Goal: Task Accomplishment & Management: Use online tool/utility

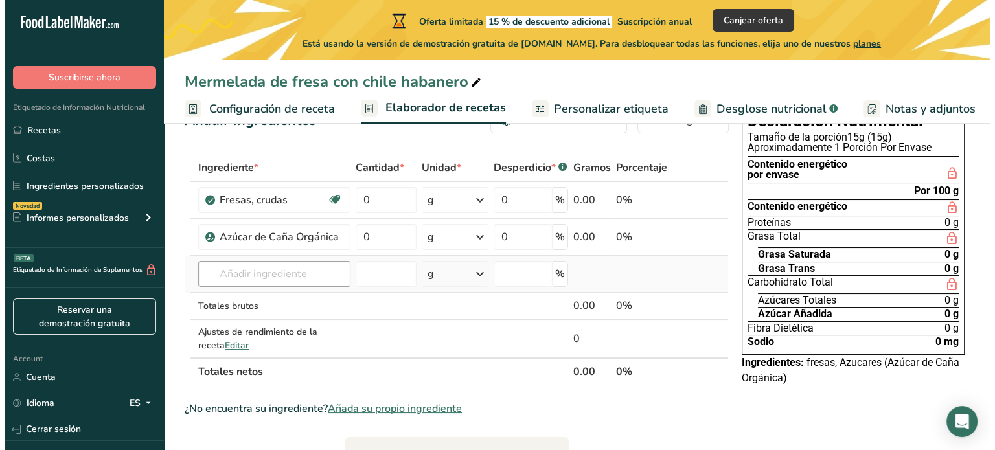
scroll to position [0, 145]
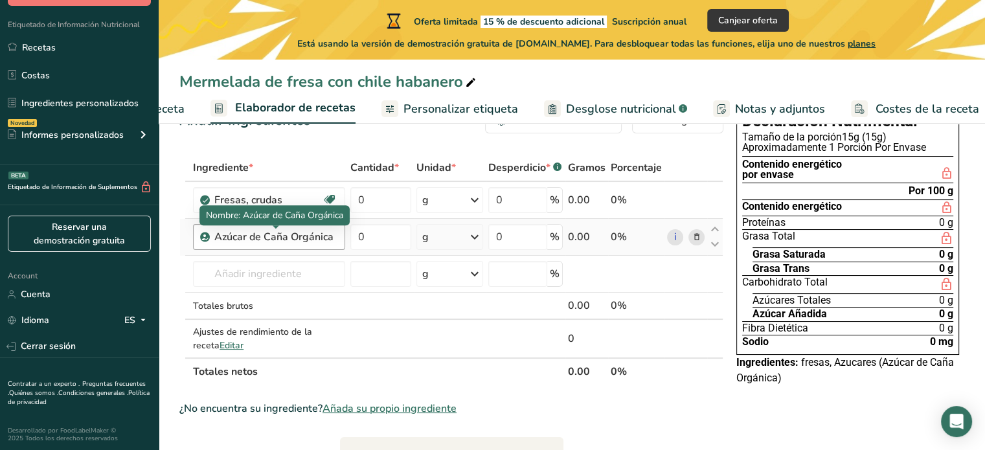
click at [325, 240] on div "Azúcar de Caña Orgánica" at bounding box center [275, 237] width 123 height 16
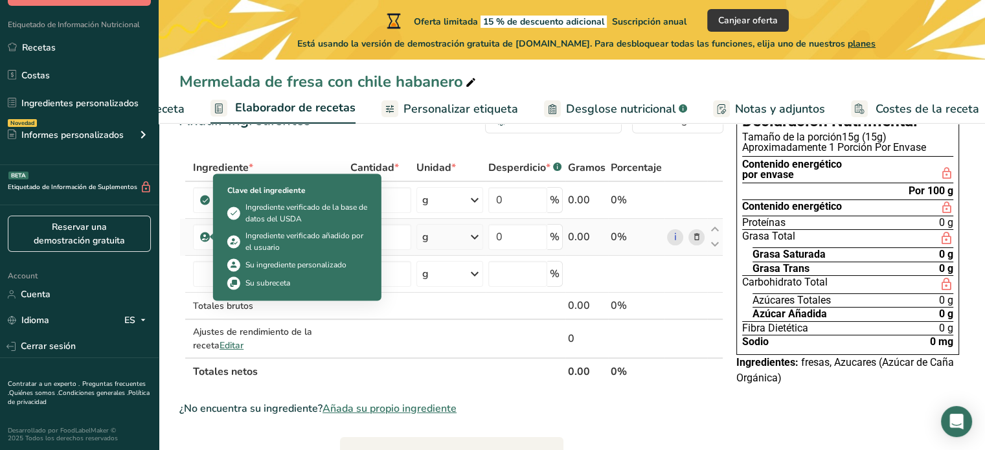
click at [208, 240] on icon at bounding box center [205, 237] width 8 height 12
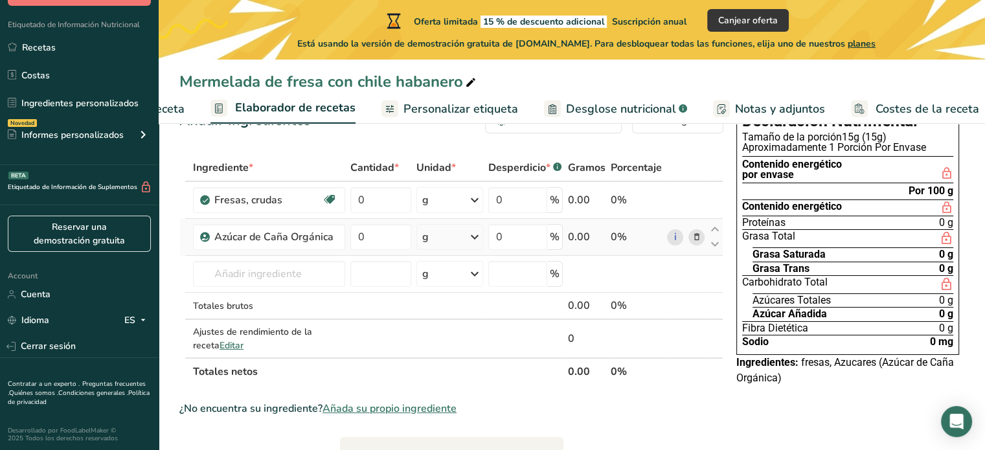
click at [699, 234] on icon at bounding box center [696, 238] width 9 height 14
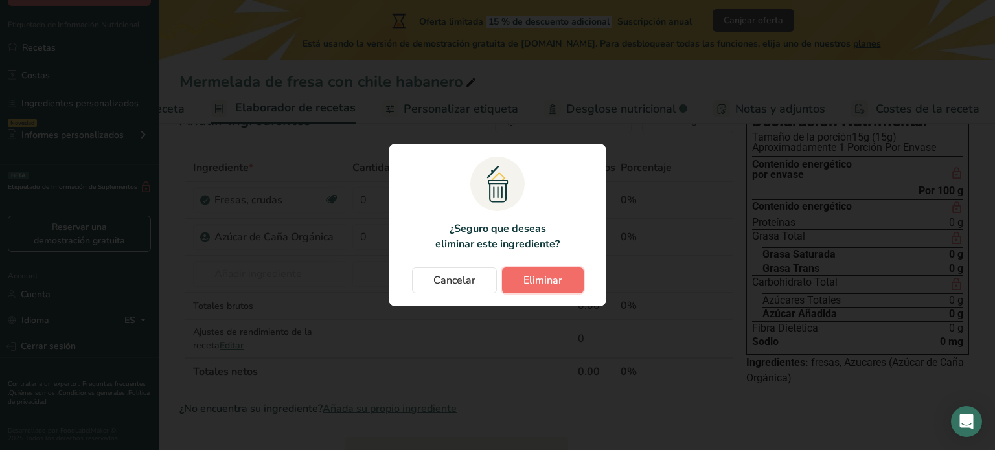
click at [527, 289] on button "Eliminar" at bounding box center [543, 280] width 82 height 26
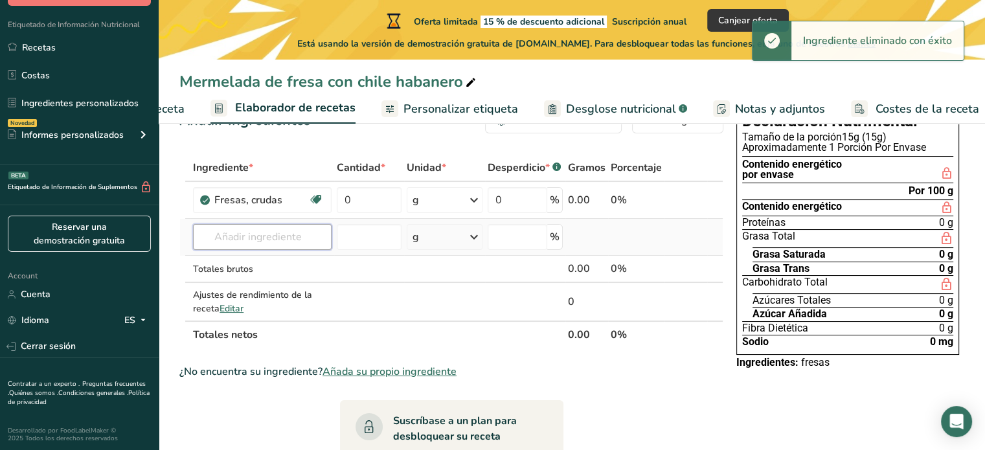
click at [316, 239] on input "text" at bounding box center [262, 237] width 139 height 26
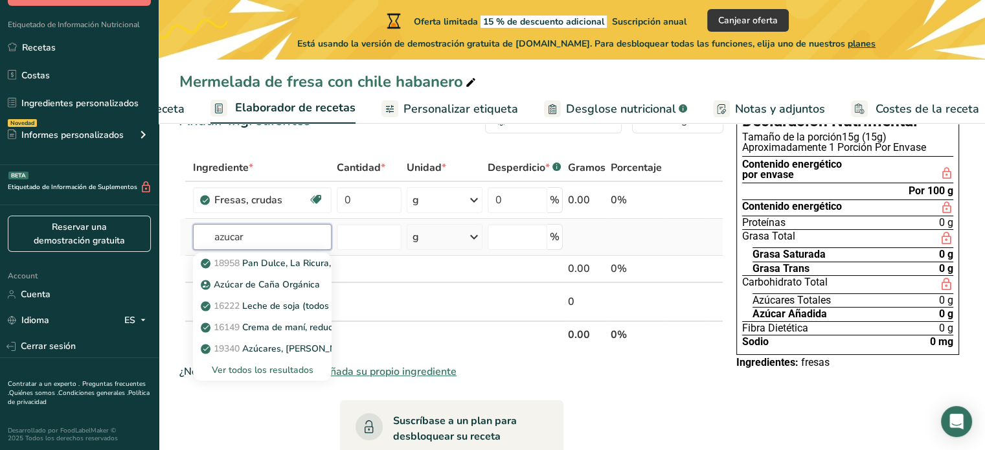
type input "azucar"
click at [289, 370] on div "Ver todos los resultados" at bounding box center [262, 370] width 118 height 14
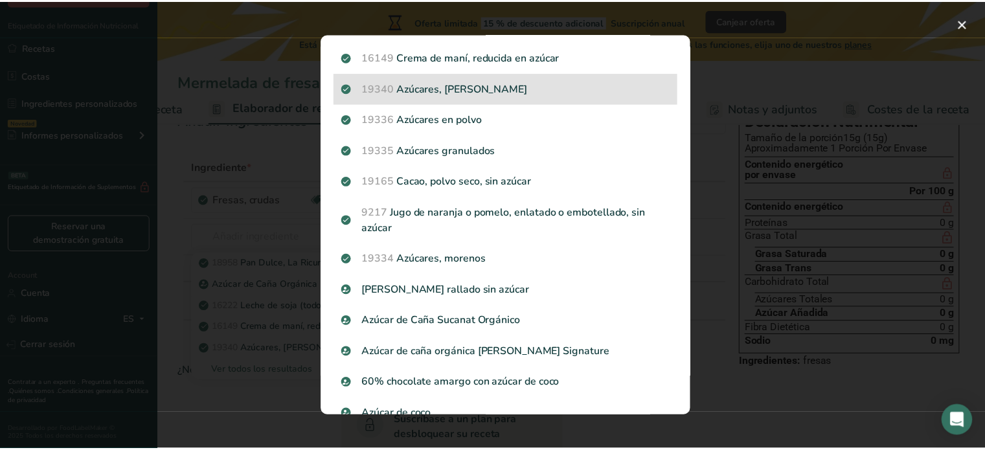
scroll to position [158, 0]
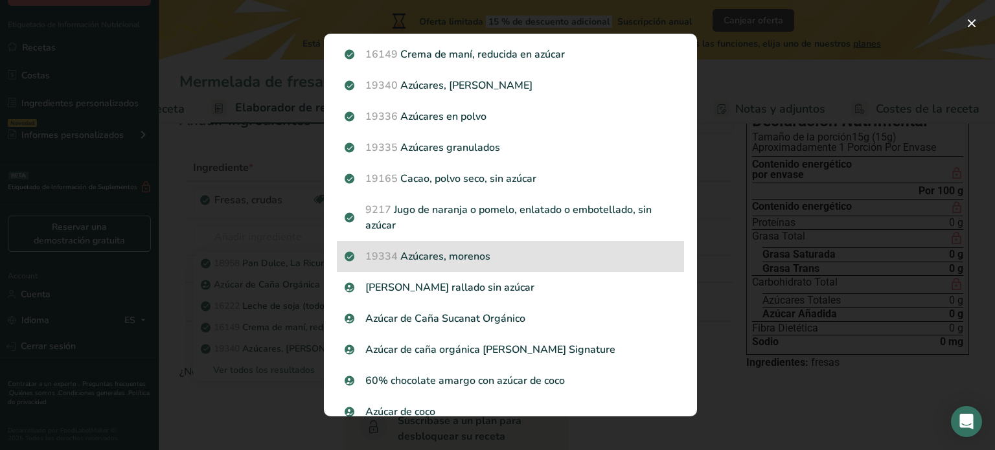
click at [516, 259] on p "19334 [DEMOGRAPHIC_DATA], morenos" at bounding box center [511, 257] width 332 height 16
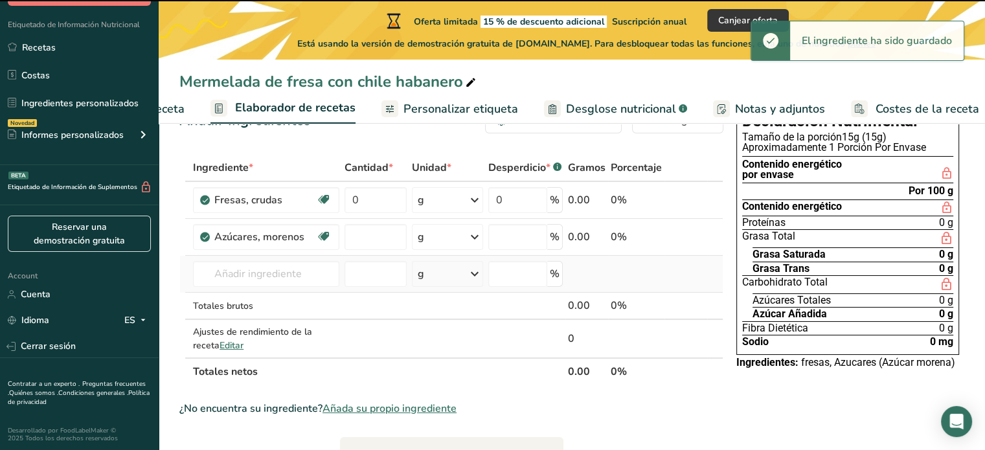
type input "0"
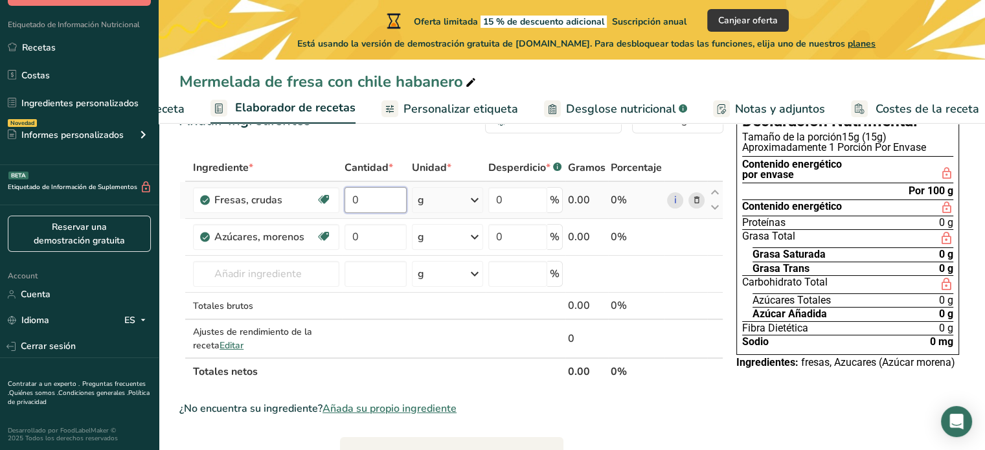
click at [387, 196] on input "0" at bounding box center [376, 200] width 62 height 26
type input "166"
click at [397, 228] on div "Ingrediente * Cantidad * Unidad * Desperdicio * .a-a{fill:#347362;}.b-a{fill:#f…" at bounding box center [451, 269] width 544 height 231
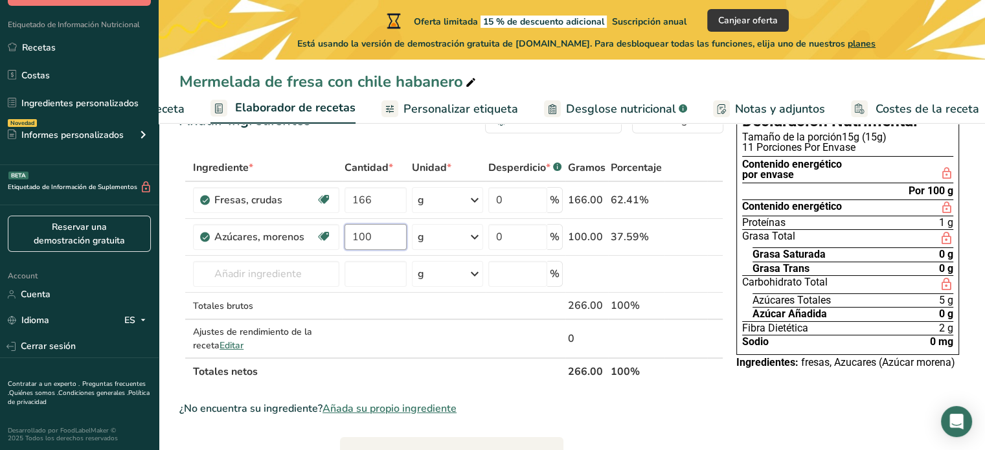
type input "100"
click at [303, 274] on div "Ingrediente * Cantidad * Unidad * Desperdicio * .a-a{fill:#347362;}.b-a{fill:#f…" at bounding box center [451, 269] width 544 height 231
type input "h"
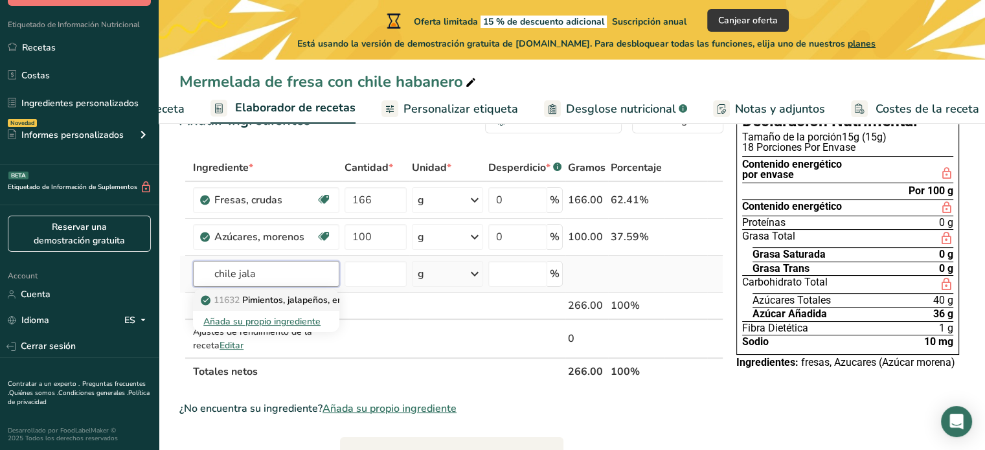
type input "chile jala"
click at [277, 305] on p "11632 Pimientos, jalapeños, enlatados, sólidos y líquidos" at bounding box center [325, 300] width 245 height 14
type input "Peppers, jalapeno, canned, solids and liquids"
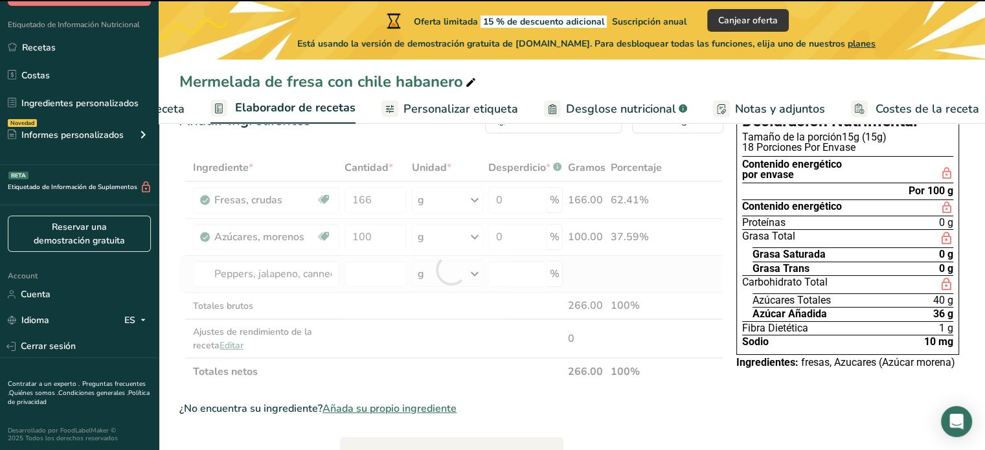
type input "0"
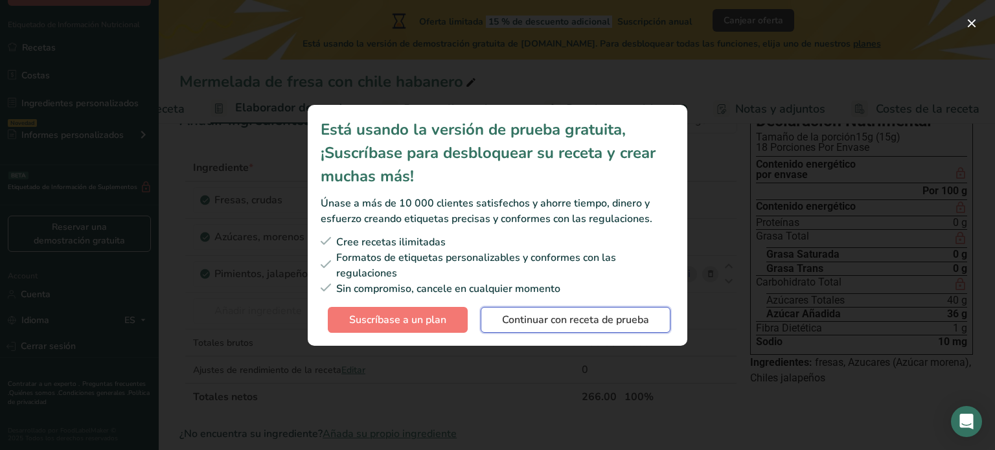
click at [574, 326] on span "Continuar con receta de prueba" at bounding box center [575, 320] width 147 height 16
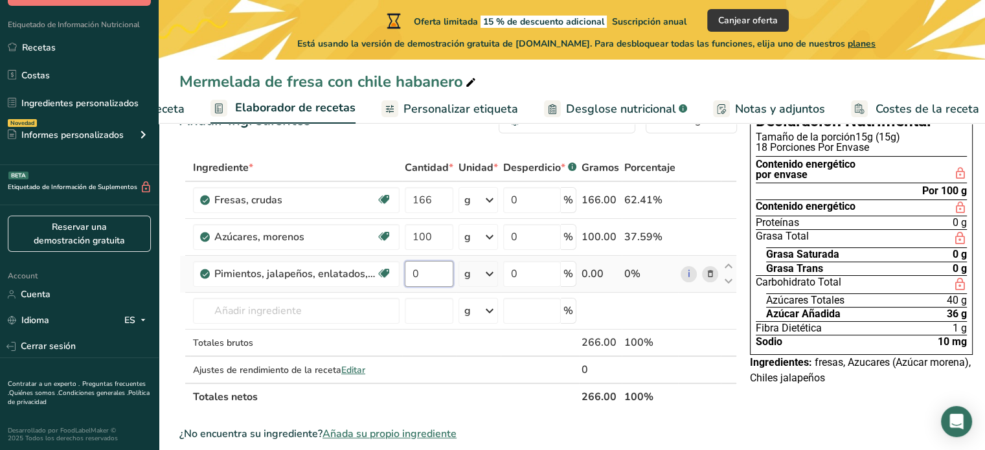
click at [451, 269] on input "0" at bounding box center [429, 274] width 49 height 26
type input "35"
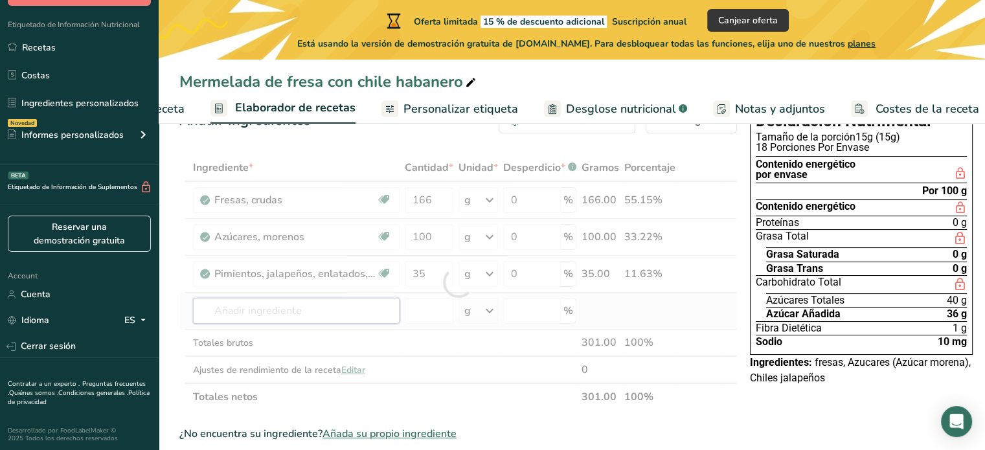
click at [350, 312] on div "Ingrediente * Cantidad * Unidad * Desperdicio * .a-a{fill:#347362;}.b-a{fill:#f…" at bounding box center [458, 282] width 558 height 256
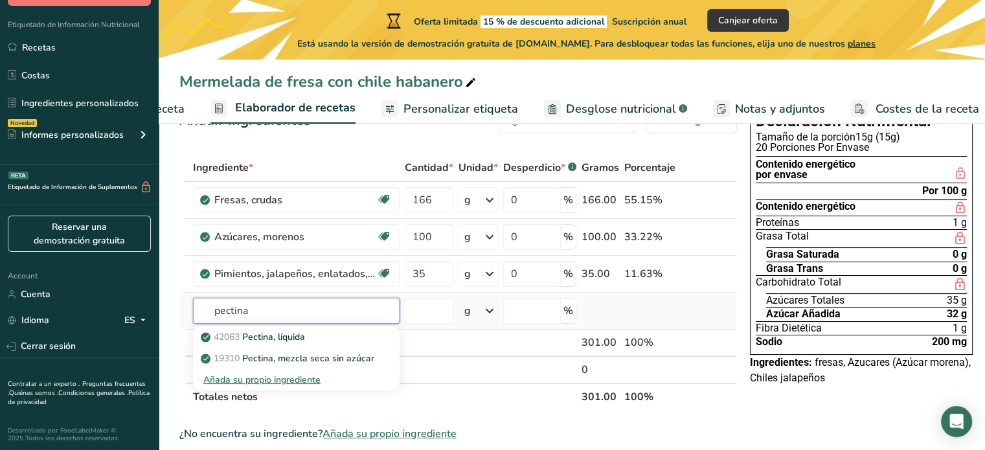
type input "pectina"
click at [302, 380] on div "Añada su propio ingrediente" at bounding box center [296, 380] width 186 height 14
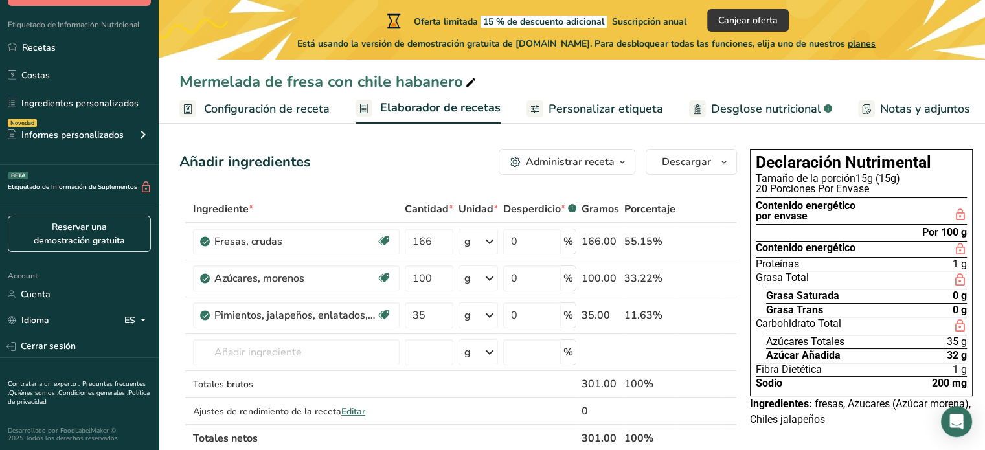
scroll to position [5, 0]
click at [312, 350] on input "text" at bounding box center [296, 352] width 207 height 26
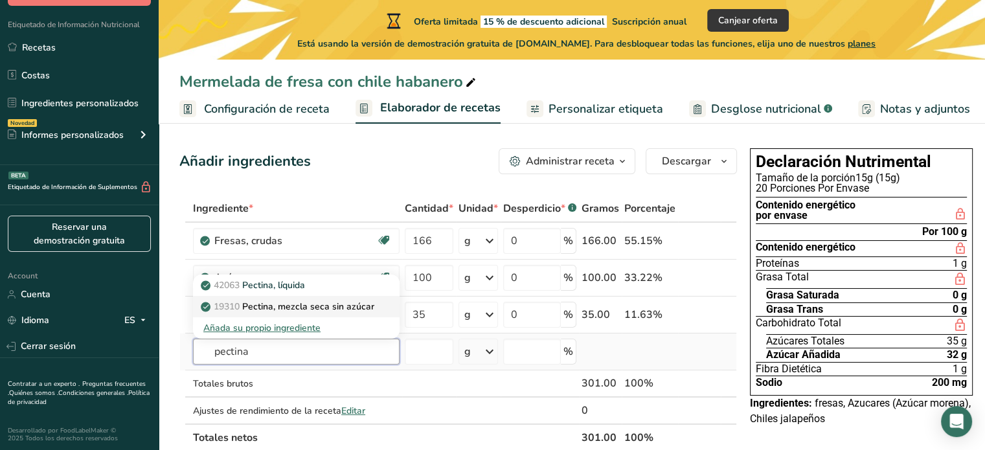
type input "pectina"
click at [311, 304] on p "19310 Pectina, mezcla seca sin azúcar" at bounding box center [288, 307] width 171 height 14
type input "Pectin, unsweetened, dry mix"
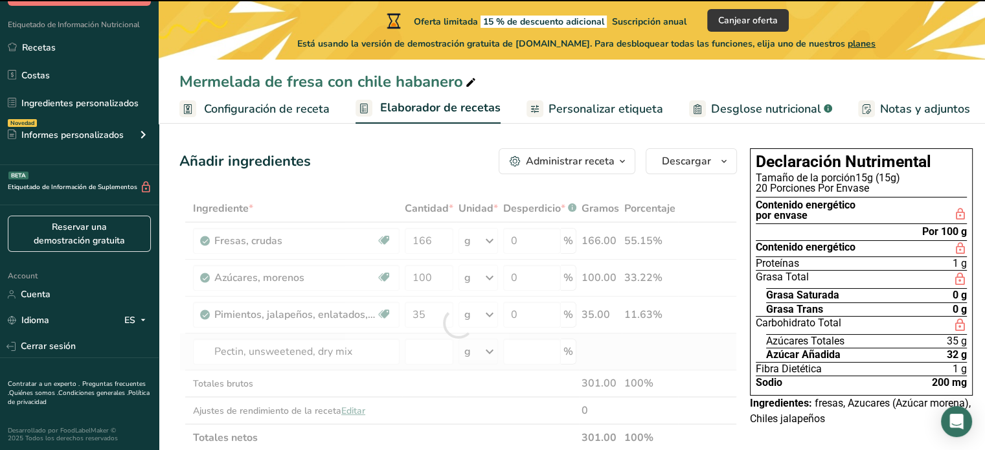
type input "0"
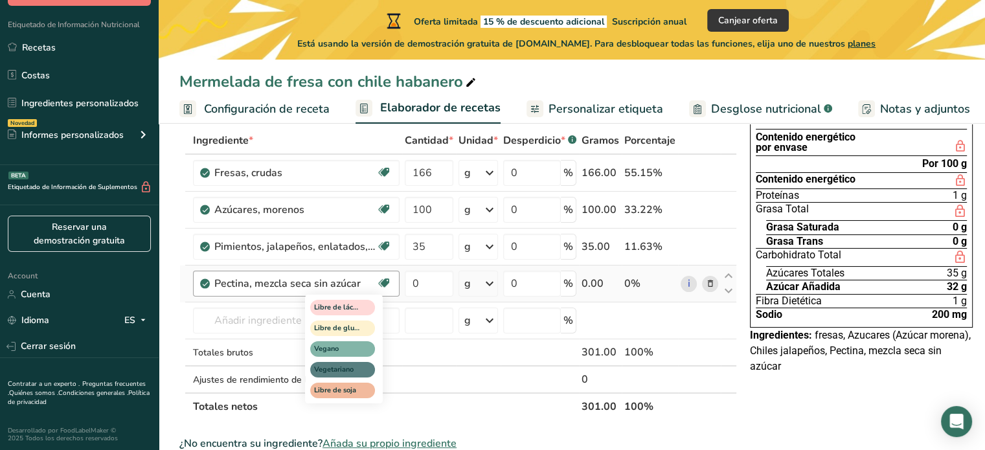
scroll to position [80, 0]
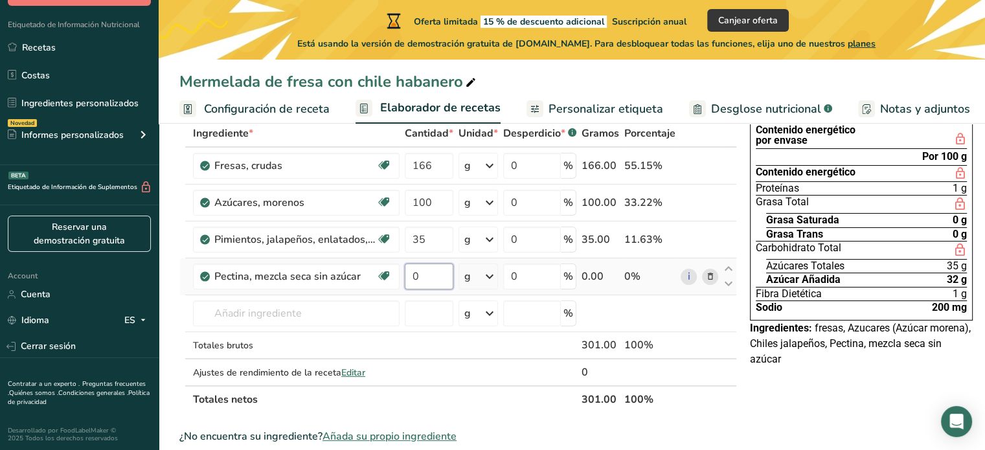
click at [444, 280] on input "0" at bounding box center [429, 277] width 49 height 26
type input "2.5"
click at [347, 305] on div "Ingrediente * Cantidad * Unidad * Desperdicio * .a-a{fill:#347362;}.b-a{fill:#f…" at bounding box center [458, 266] width 558 height 293
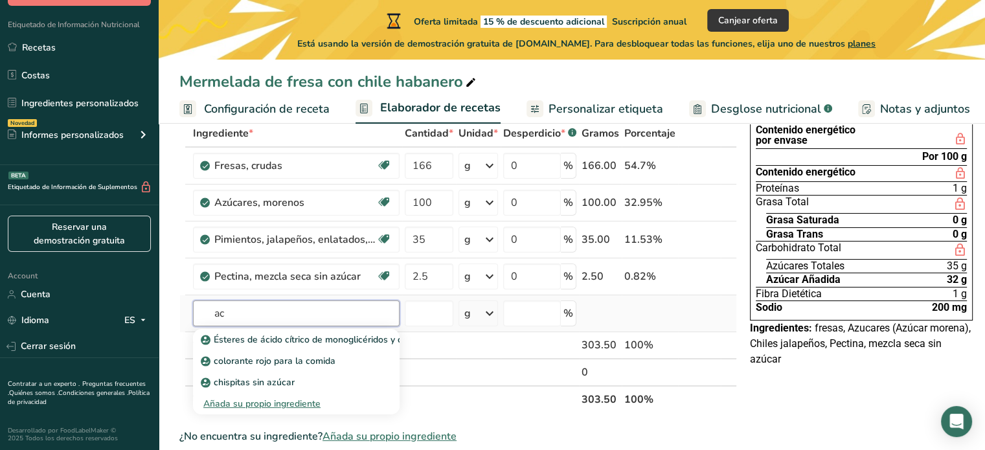
type input "a"
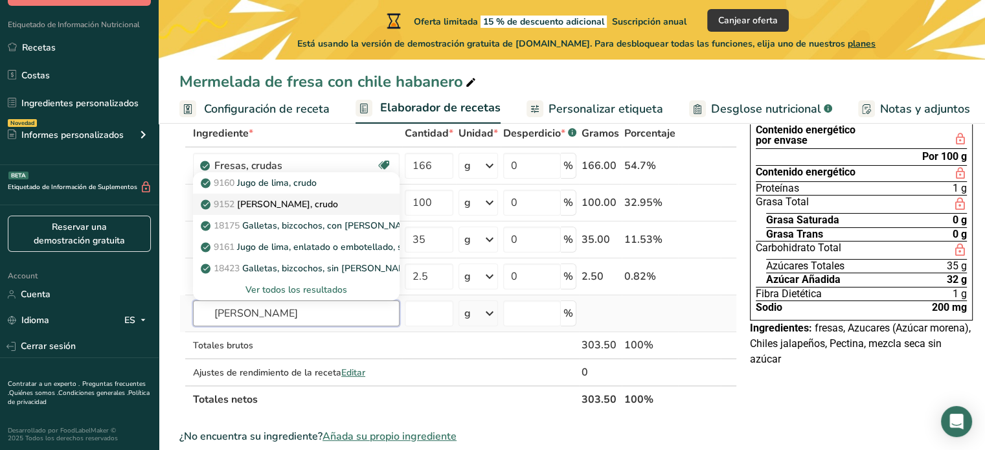
type input "[PERSON_NAME]"
click at [321, 207] on p "9152 [PERSON_NAME], crudo" at bounding box center [270, 205] width 135 height 14
type input "Lemon juice, raw"
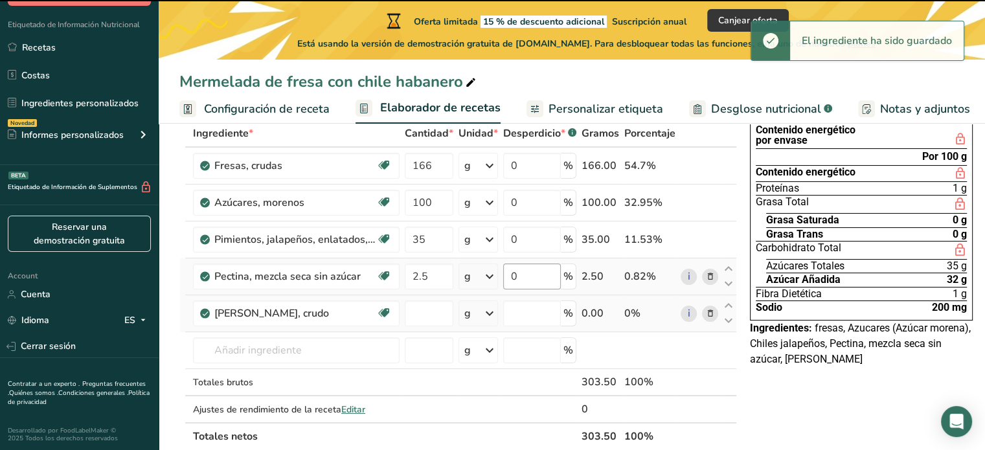
type input "0"
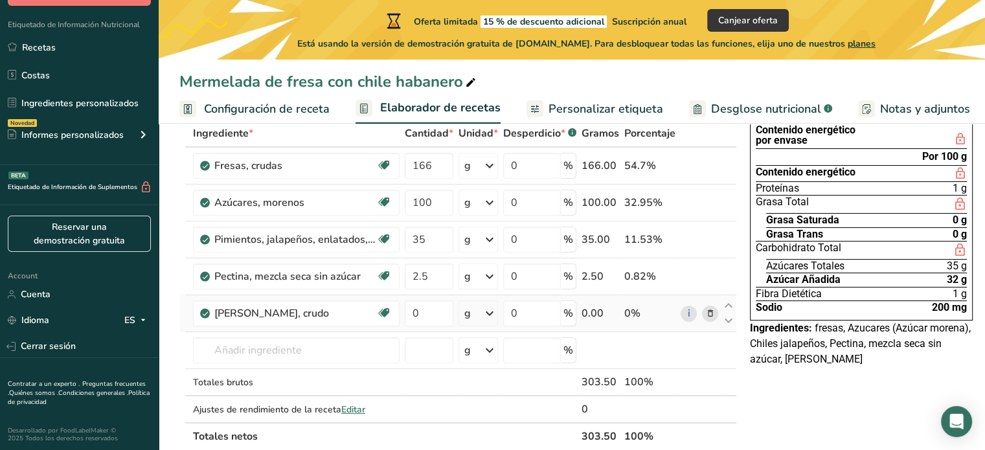
click at [494, 315] on icon at bounding box center [490, 313] width 16 height 23
click at [496, 409] on div "Ver más" at bounding box center [520, 411] width 109 height 14
click at [498, 387] on div "1 lemon yields" at bounding box center [520, 394] width 109 height 19
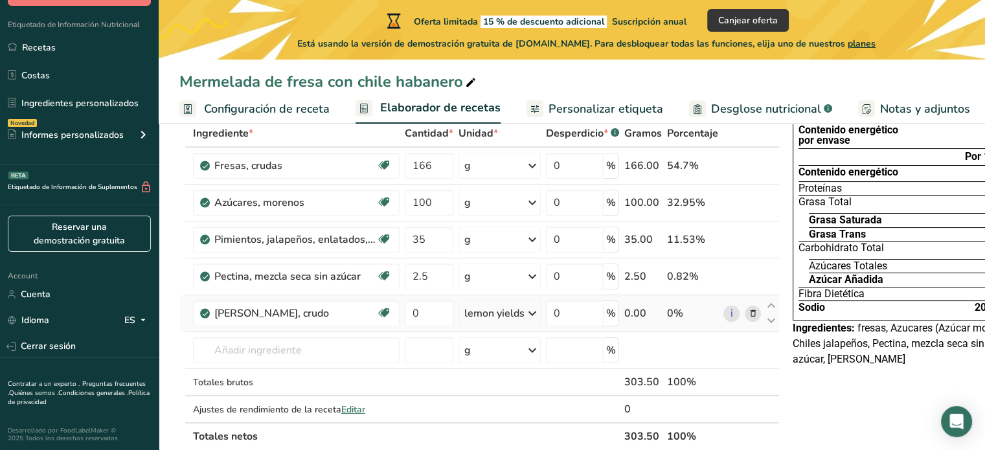
click at [528, 315] on icon at bounding box center [533, 313] width 16 height 23
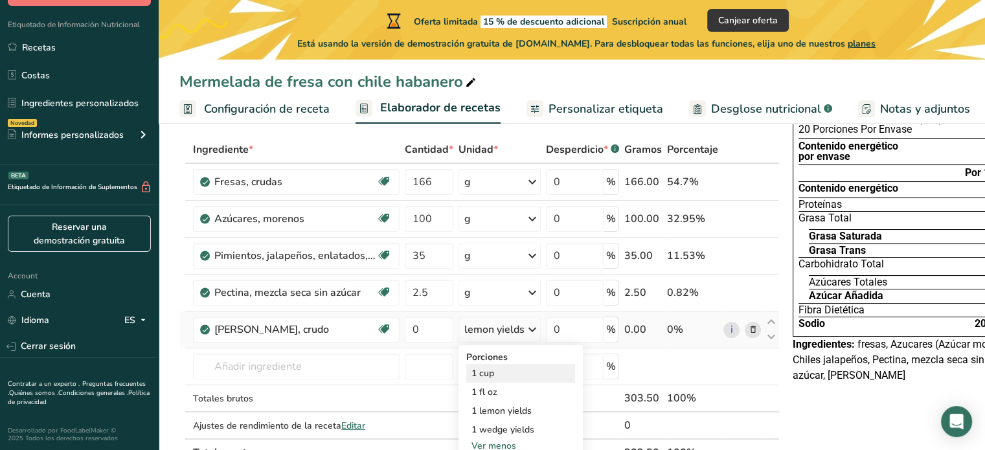
scroll to position [56, 0]
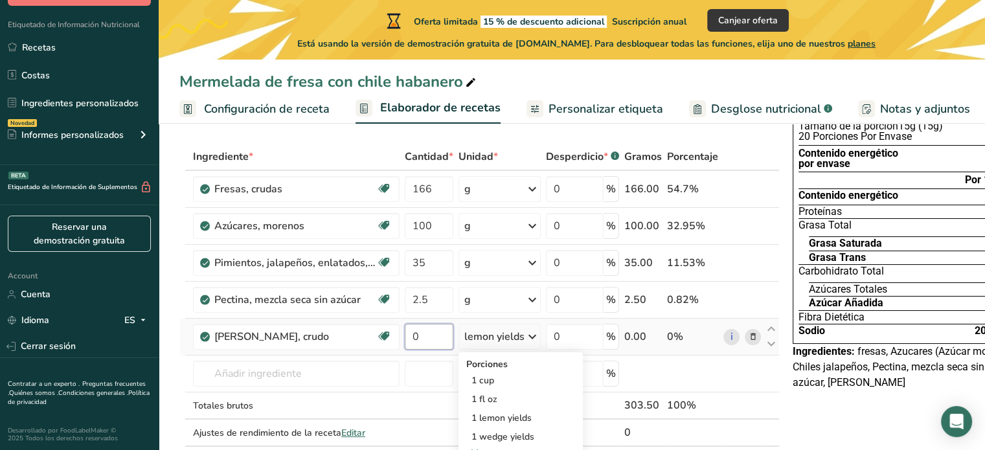
click at [426, 331] on input "0" at bounding box center [429, 337] width 49 height 26
type input "1"
click at [528, 337] on div "Ingrediente * Cantidad * Unidad * Desperdicio * .a-a{fill:#347362;}.b-a{fill:#f…" at bounding box center [479, 308] width 600 height 330
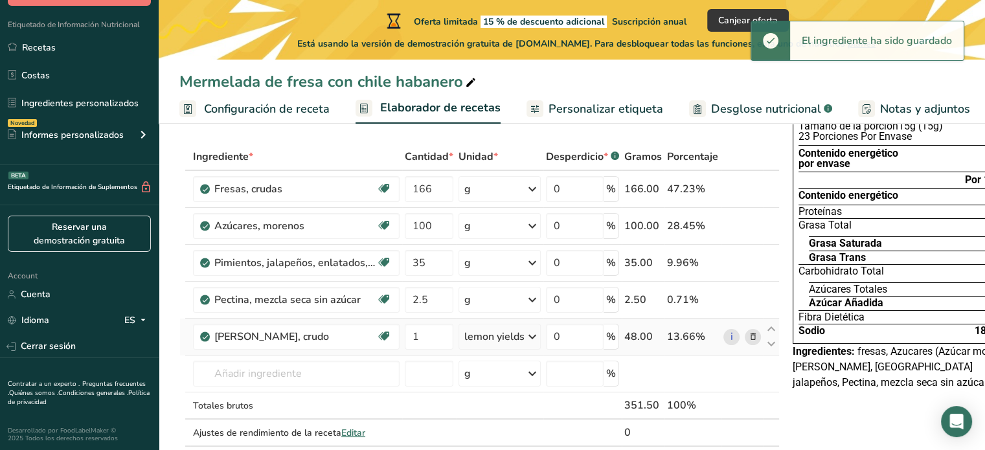
click at [528, 337] on icon at bounding box center [533, 336] width 16 height 23
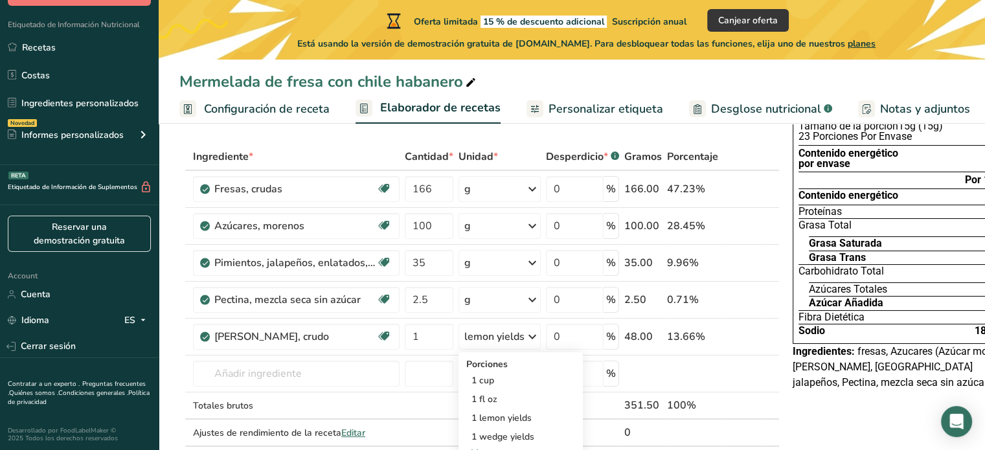
click at [815, 398] on div "Declaración Nutrimental Tamaño de la porción 15g (15g) 23 Porciones Por Envase …" at bounding box center [904, 247] width 233 height 312
click at [506, 336] on div "lemon yields" at bounding box center [494, 337] width 60 height 16
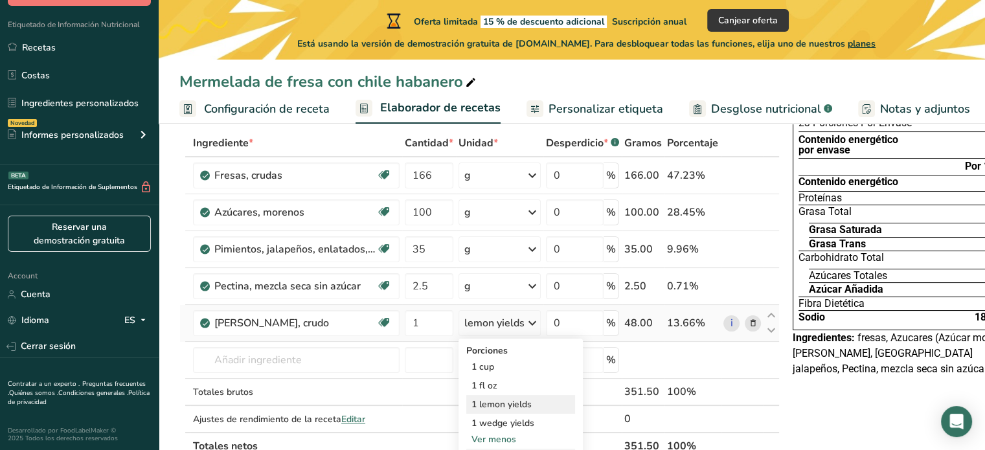
scroll to position [73, 0]
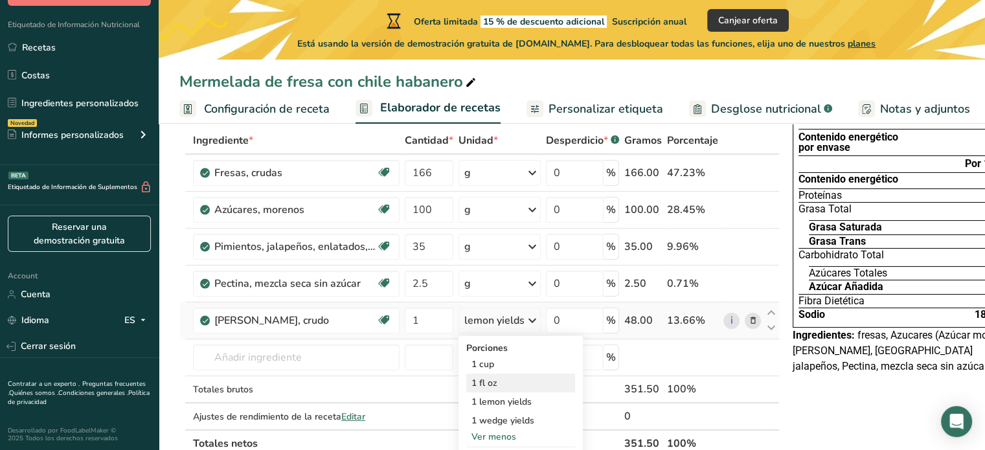
click at [501, 381] on div "1 fl oz" at bounding box center [520, 383] width 109 height 19
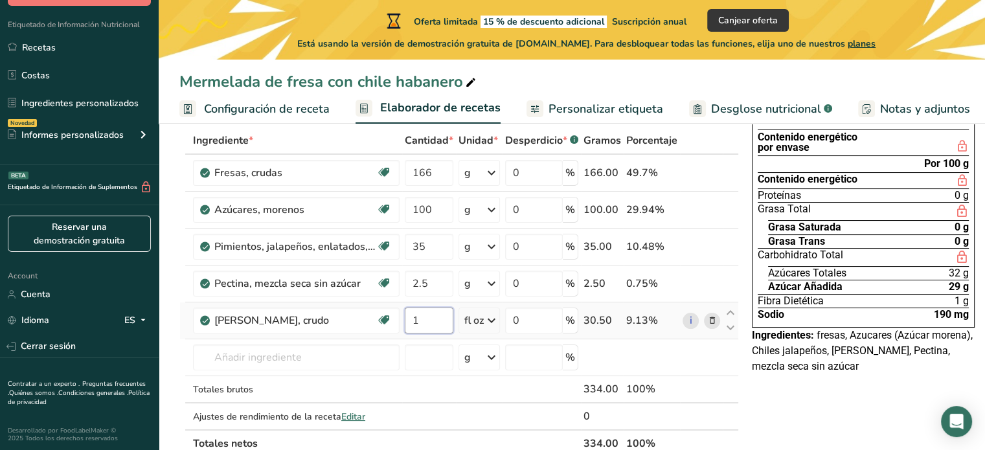
click at [427, 320] on input "1" at bounding box center [429, 321] width 49 height 26
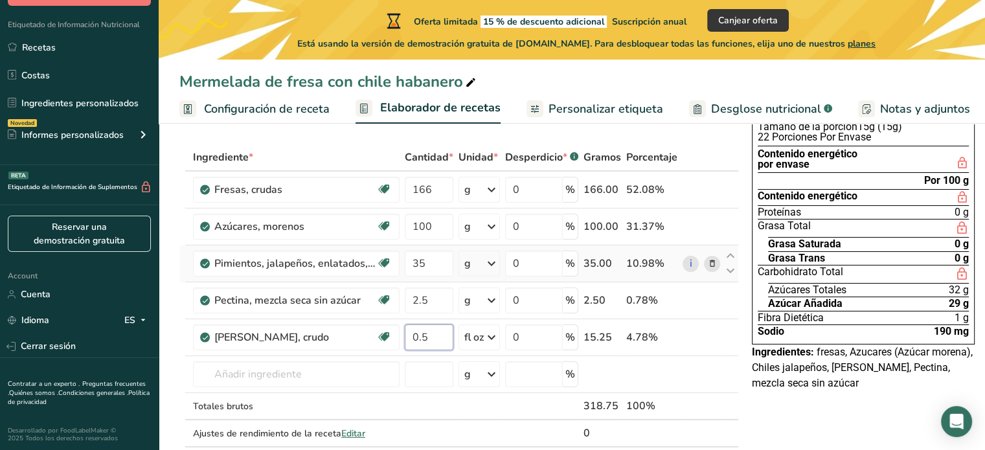
scroll to position [56, 0]
type input "0.5"
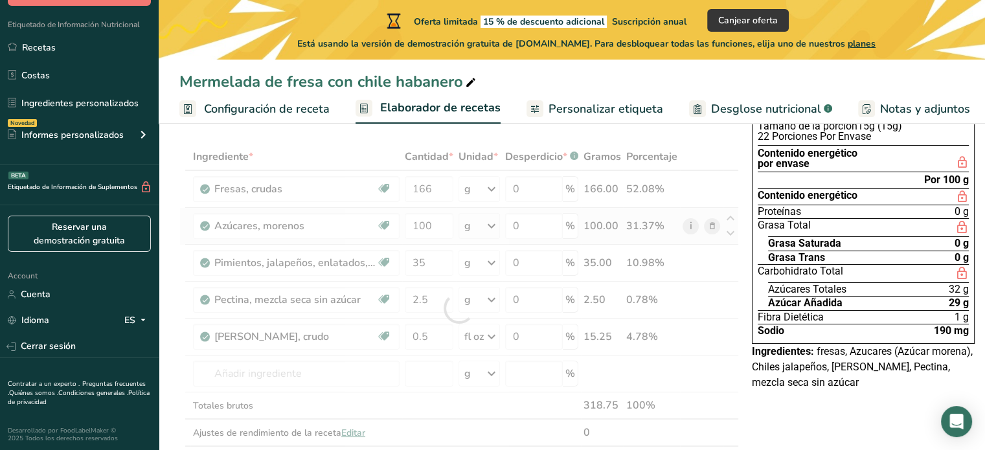
click at [685, 229] on div "Ingrediente * Cantidad * Unidad * Desperdicio * .a-a{fill:#347362;}.b-a{fill:#f…" at bounding box center [459, 308] width 560 height 330
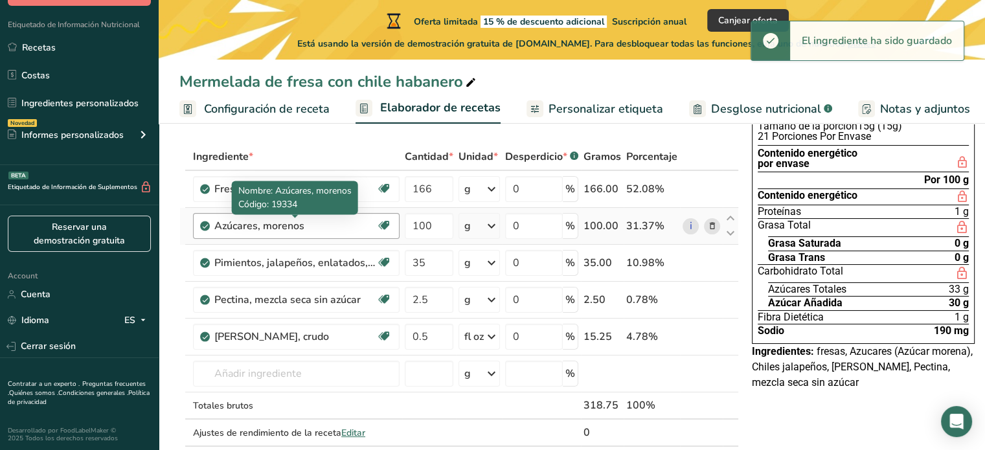
click at [304, 231] on div "Azúcares, morenos" at bounding box center [295, 226] width 162 height 16
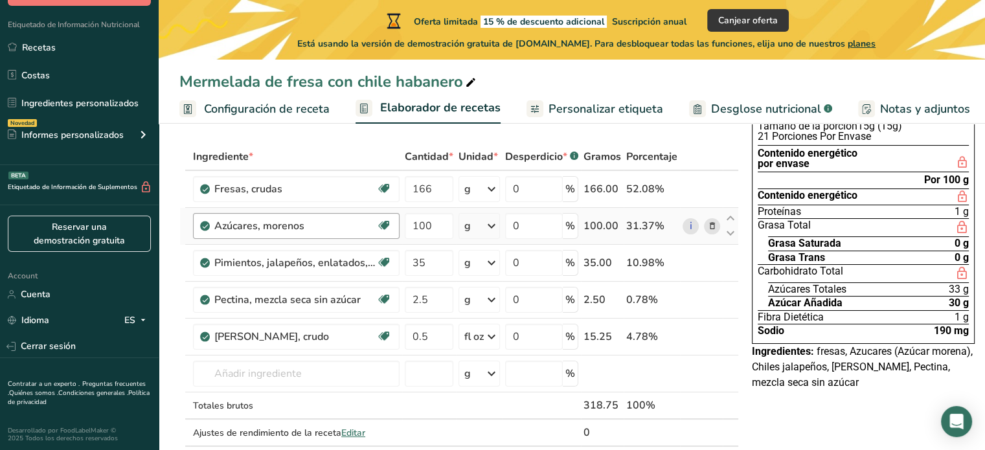
click at [304, 229] on div "Azúcares, morenos" at bounding box center [295, 226] width 162 height 16
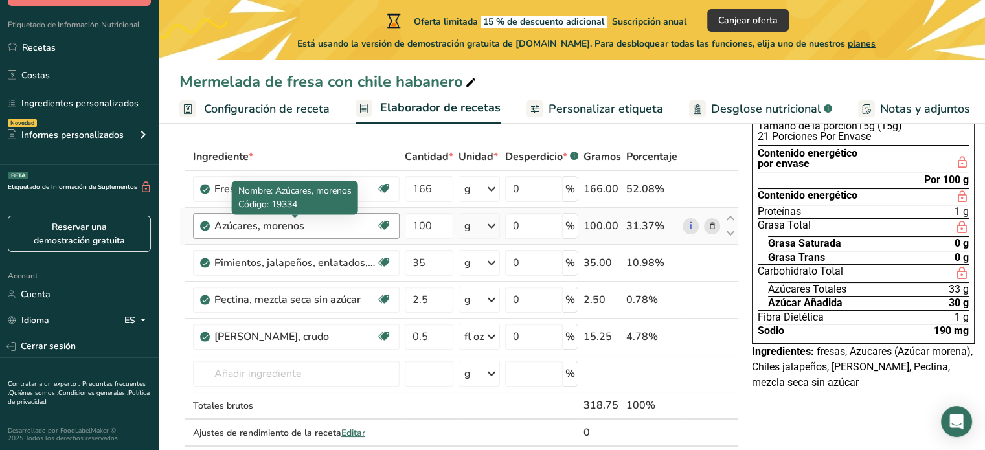
click at [286, 225] on div "Azúcares, morenos" at bounding box center [295, 226] width 162 height 16
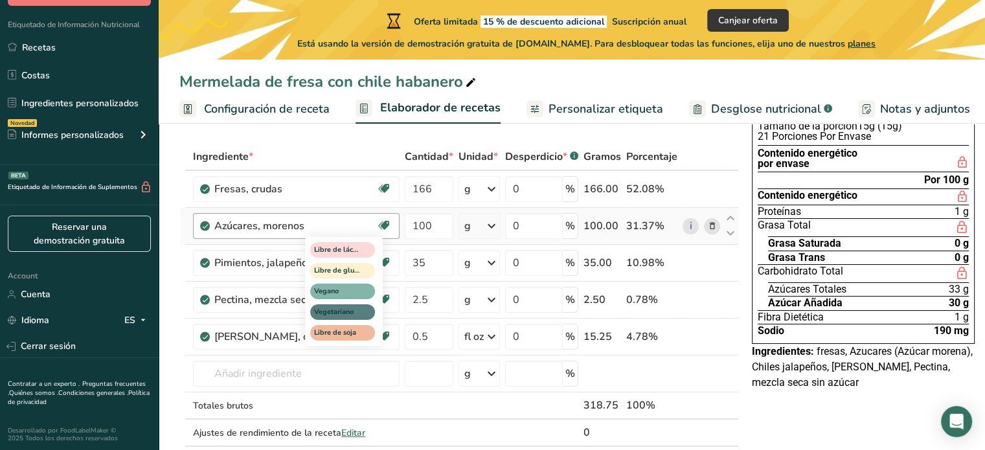
click at [380, 223] on icon at bounding box center [384, 226] width 13 height 20
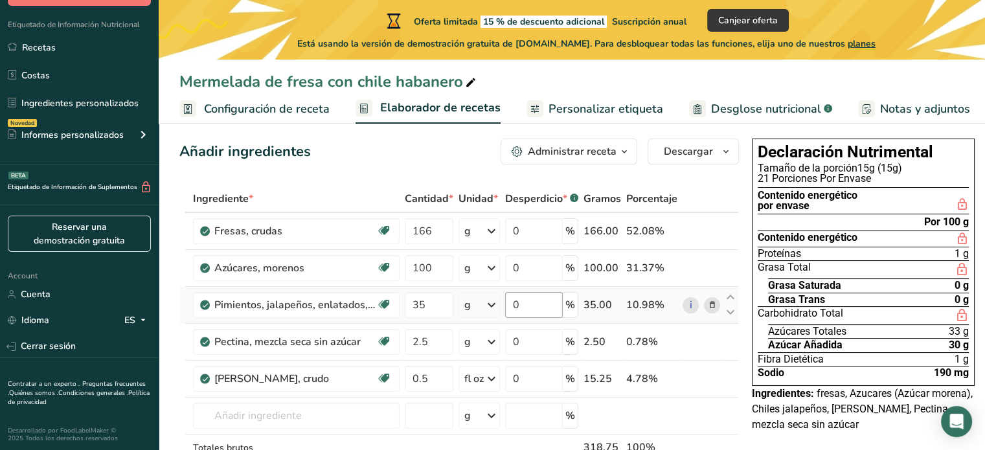
scroll to position [0, 0]
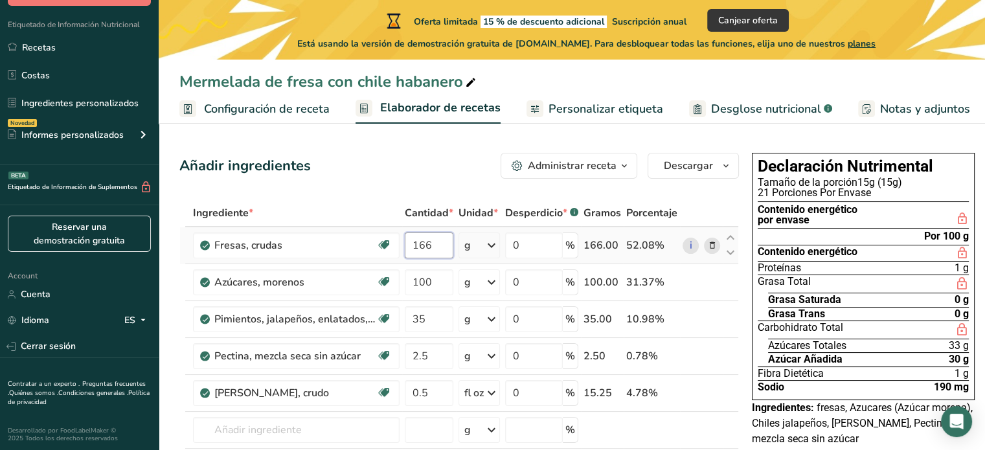
click at [440, 244] on input "166" at bounding box center [429, 246] width 49 height 26
type input "150"
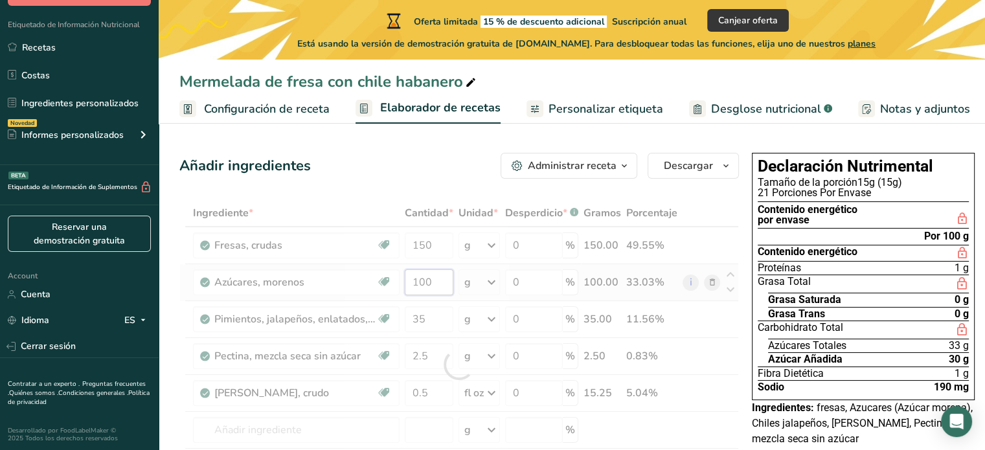
click at [438, 283] on div "Ingrediente * Cantidad * Unidad * Desperdicio * .a-a{fill:#347362;}.b-a{fill:#f…" at bounding box center [459, 364] width 560 height 330
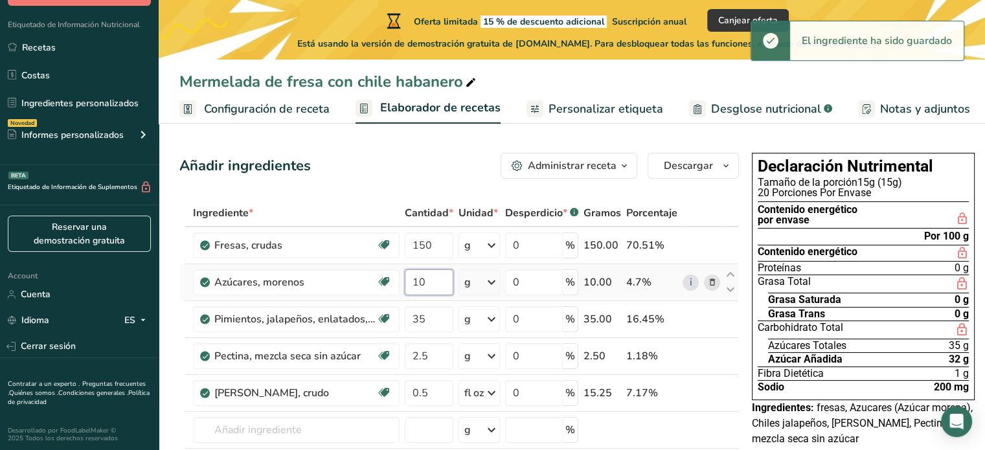
type input "1"
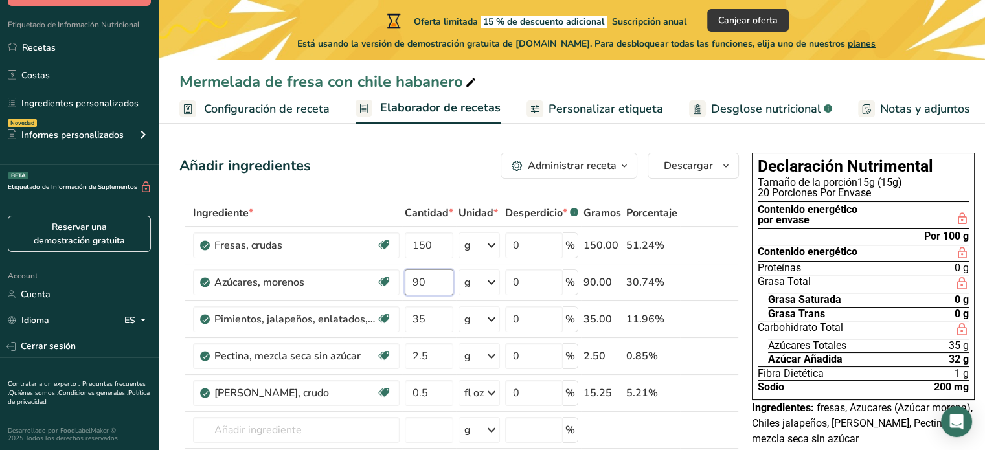
type input "90"
click at [471, 78] on icon at bounding box center [471, 83] width 12 height 18
click at [432, 82] on input "Mermelada de fresa con chile habanero" at bounding box center [571, 81] width 785 height 23
click at [304, 108] on span "Configuración de receta" at bounding box center [267, 108] width 126 height 17
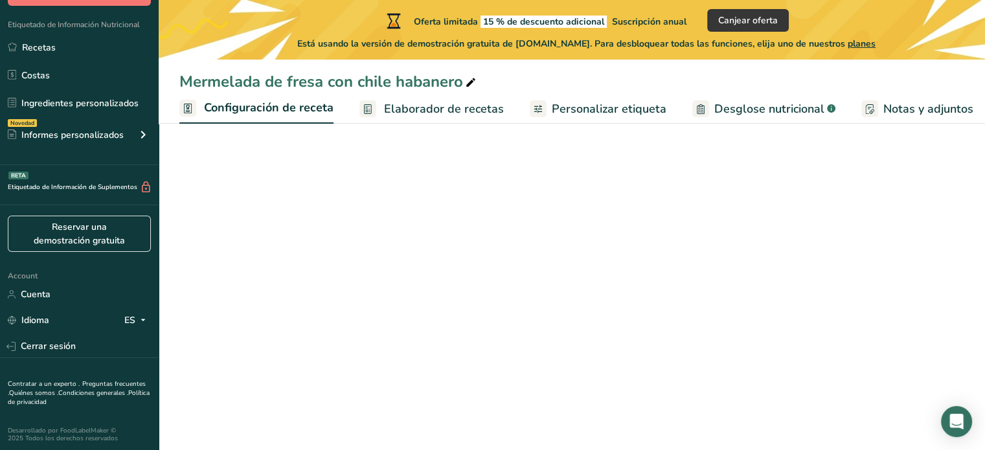
scroll to position [0, 5]
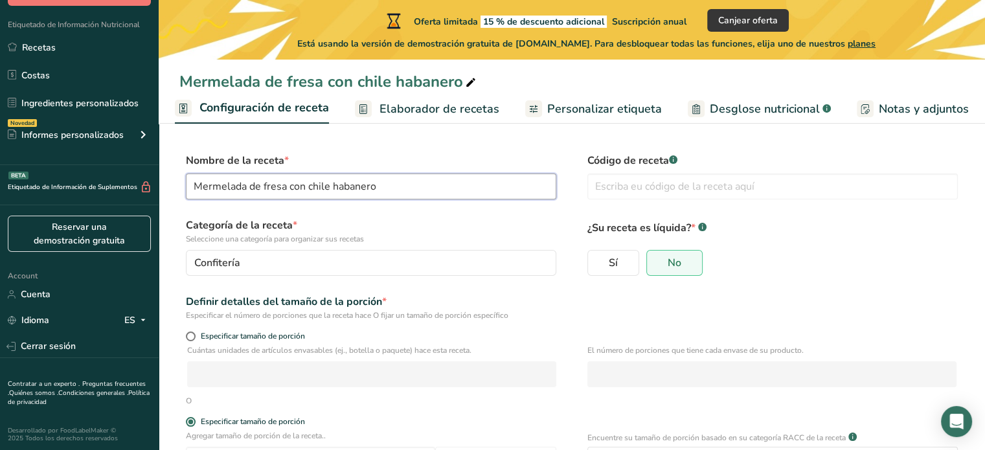
click at [413, 181] on input "Mermelada de fresa con chile habanero" at bounding box center [371, 187] width 370 height 26
type input "Mermelada de fresa con chile Jalapeño"
click at [438, 115] on span "Elaborador de recetas" at bounding box center [440, 108] width 120 height 17
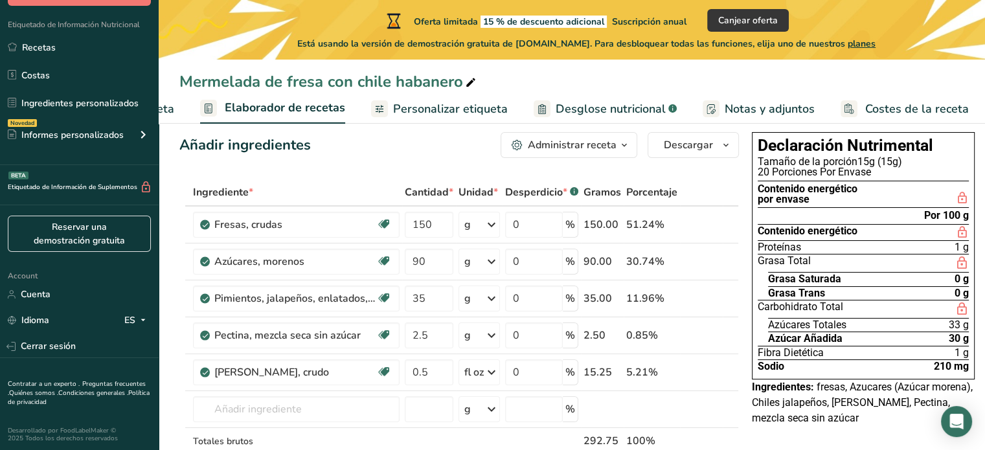
scroll to position [22, 0]
